Goal: Check status: Check status

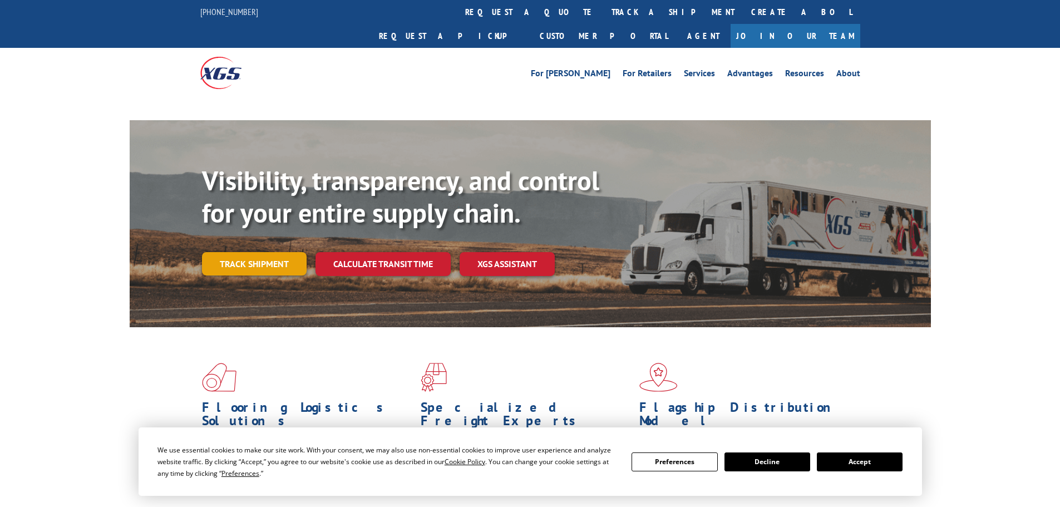
click at [269, 252] on link "Track shipment" at bounding box center [254, 263] width 105 height 23
click at [872, 463] on button "Accept" at bounding box center [859, 461] width 86 height 19
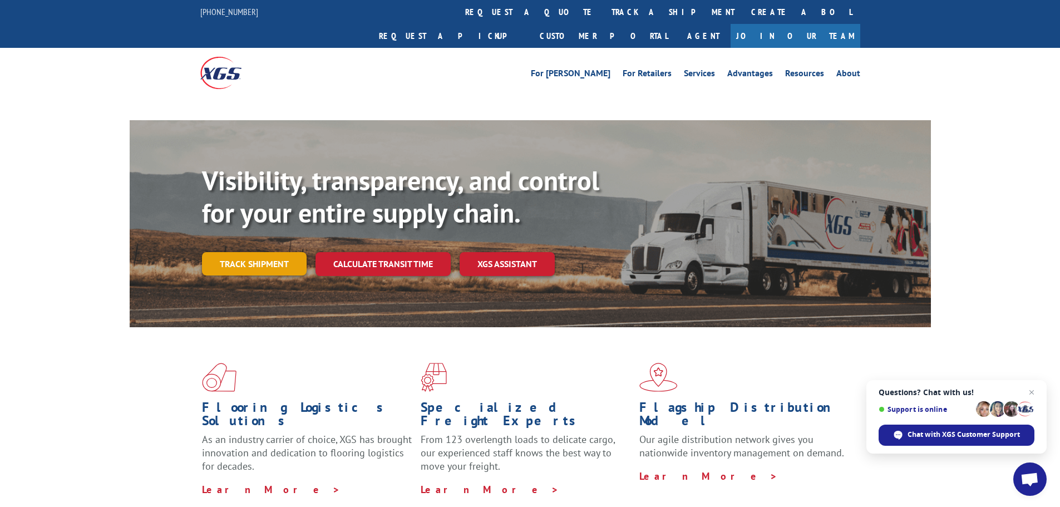
click at [237, 252] on link "Track shipment" at bounding box center [254, 263] width 105 height 23
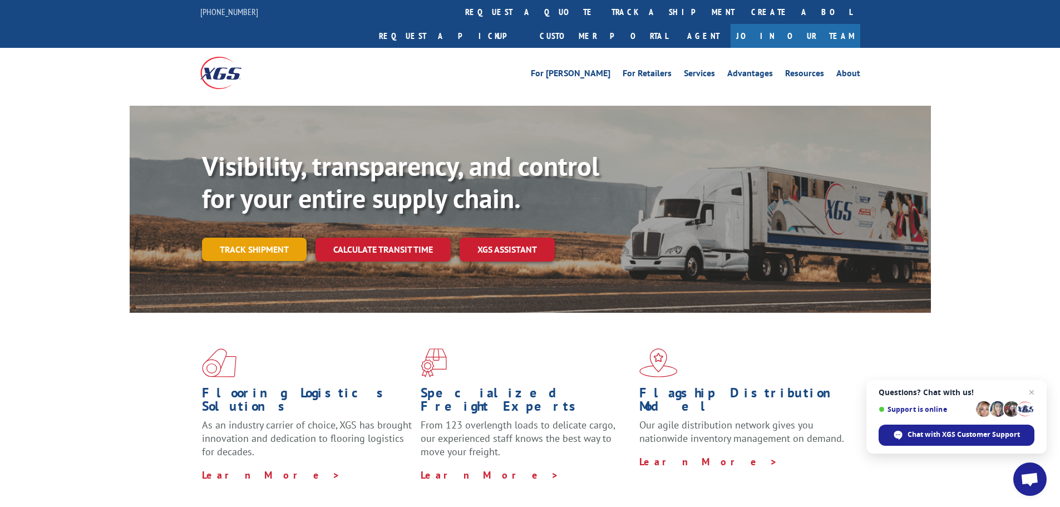
click at [242, 237] on link "Track shipment" at bounding box center [254, 248] width 105 height 23
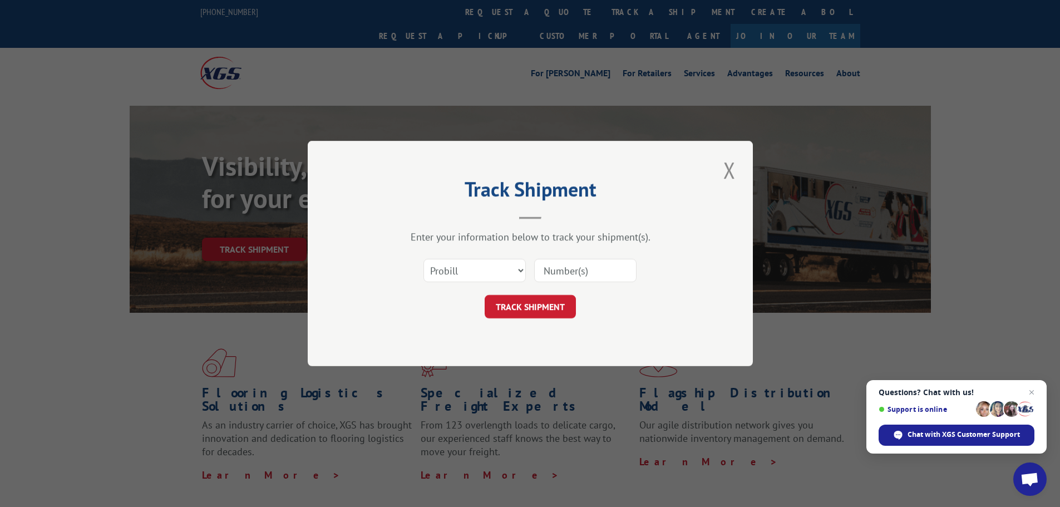
click at [566, 267] on input at bounding box center [585, 270] width 102 height 23
paste input "265557702"
type input "265557702"
click at [546, 308] on button "TRACK SHIPMENT" at bounding box center [529, 306] width 91 height 23
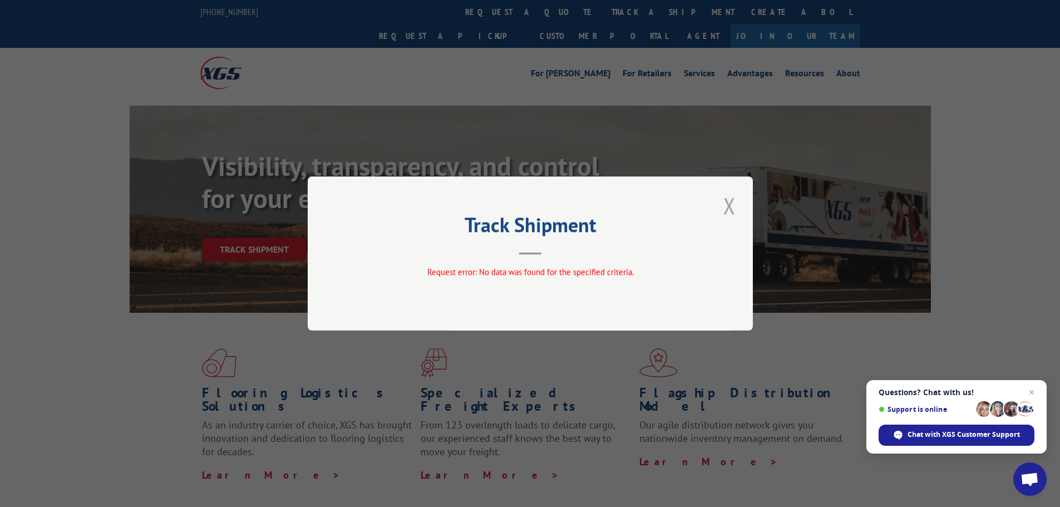
click at [726, 207] on button "Close modal" at bounding box center [729, 205] width 19 height 31
